Goal: Navigation & Orientation: Find specific page/section

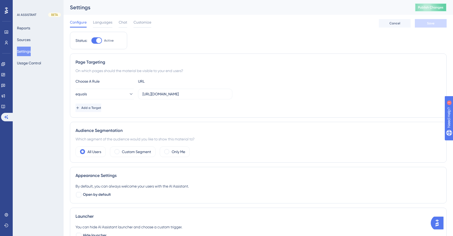
click at [423, 6] on span "Publish Changes" at bounding box center [430, 7] width 25 height 4
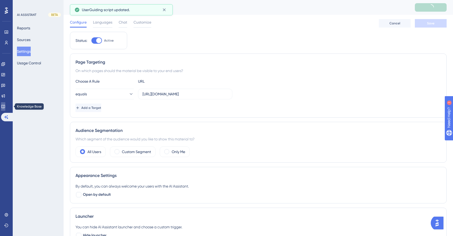
click at [5, 107] on icon at bounding box center [2, 106] width 3 height 3
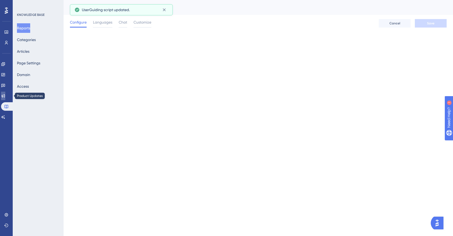
click at [5, 99] on link at bounding box center [3, 96] width 4 height 8
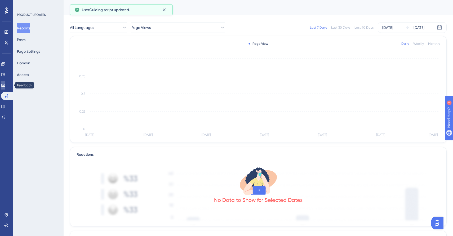
click at [5, 87] on icon at bounding box center [3, 85] width 4 height 4
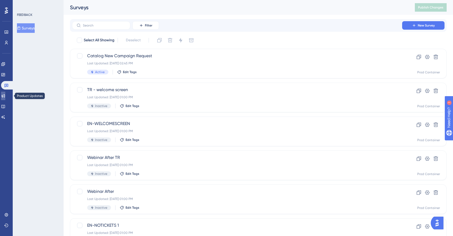
click at [5, 96] on link at bounding box center [3, 96] width 4 height 8
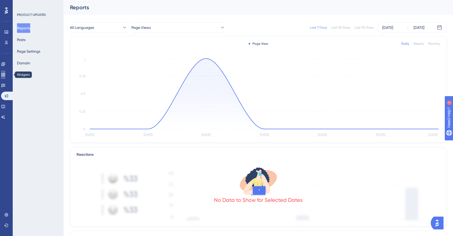
click at [5, 74] on icon at bounding box center [3, 75] width 4 height 4
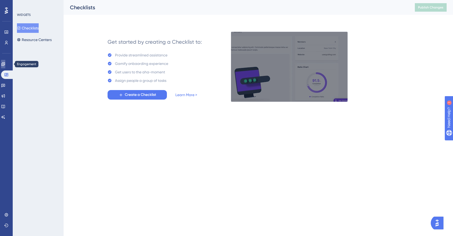
click at [5, 63] on icon at bounding box center [2, 63] width 3 height 3
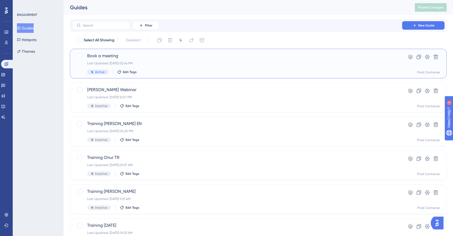
click at [181, 62] on div "Last Updated: [DATE] 02:46 PM" at bounding box center [237, 63] width 300 height 4
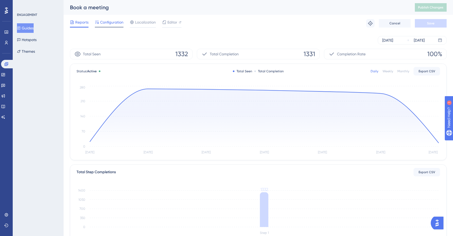
click at [109, 24] on span "Configuration" at bounding box center [111, 22] width 23 height 6
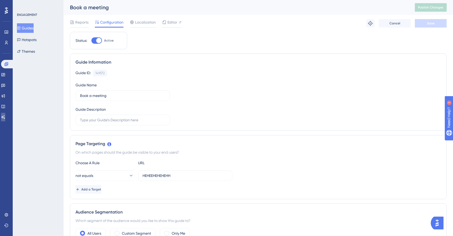
click at [5, 118] on icon at bounding box center [3, 116] width 4 height 3
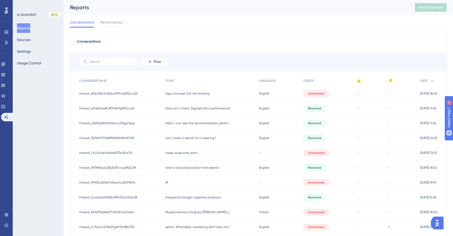
click at [6, 10] on icon at bounding box center [6, 10] width 3 height 7
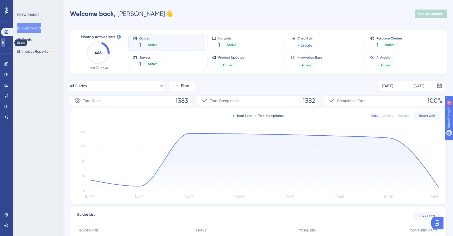
click at [3, 43] on link at bounding box center [3, 42] width 4 height 8
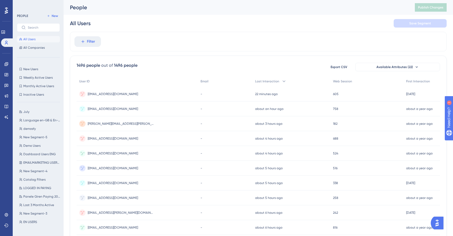
click at [158, 151] on div "[EMAIL_ADDRESS][DOMAIN_NAME] [EMAIL_ADDRESS][DOMAIN_NAME]" at bounding box center [137, 153] width 121 height 15
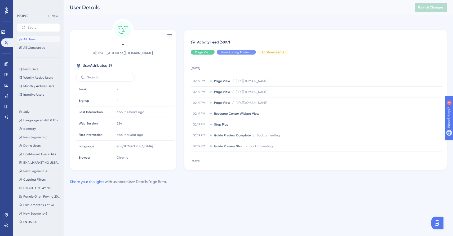
click at [6, 10] on icon at bounding box center [6, 10] width 3 height 6
